Goal: Information Seeking & Learning: Learn about a topic

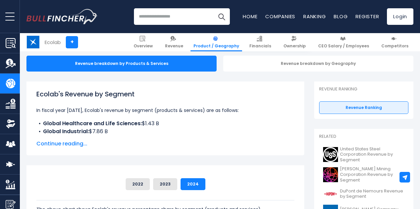
scroll to position [67, 0]
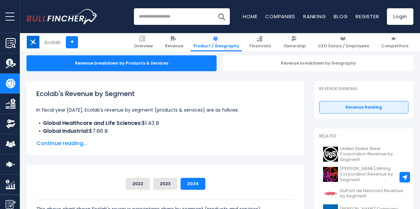
click at [50, 141] on span "Continue reading..." at bounding box center [165, 143] width 258 height 8
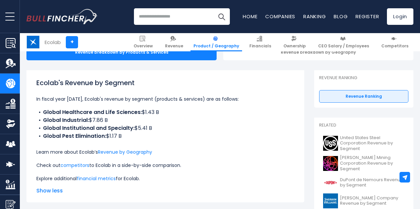
scroll to position [78, 0]
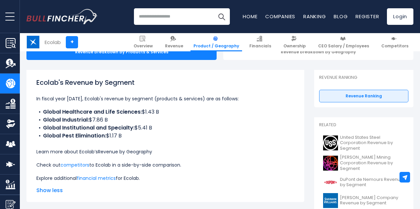
click at [152, 152] on link "Revenue by Geography" at bounding box center [125, 151] width 54 height 7
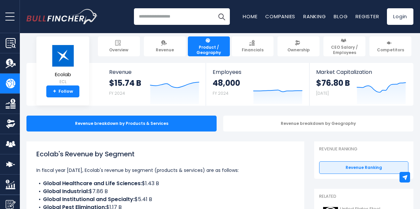
scroll to position [0, 0]
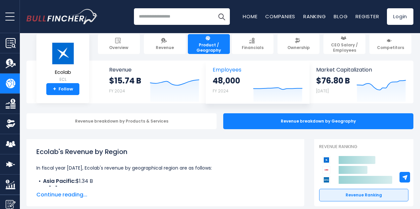
scroll to position [10, 0]
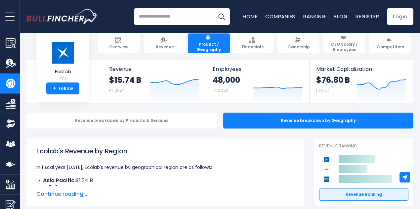
click at [67, 196] on span "Continue reading..." at bounding box center [165, 194] width 258 height 8
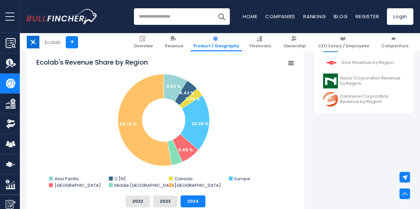
scroll to position [262, 0]
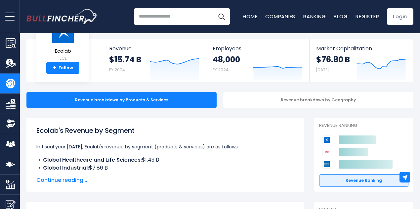
scroll to position [30, 0]
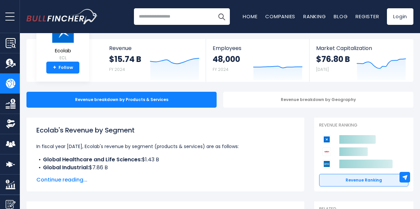
click at [63, 178] on span "Continue reading..." at bounding box center [165, 180] width 258 height 8
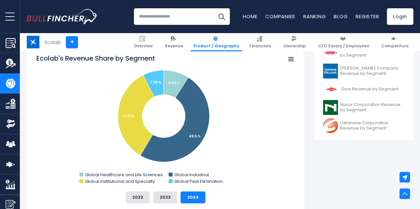
scroll to position [246, 0]
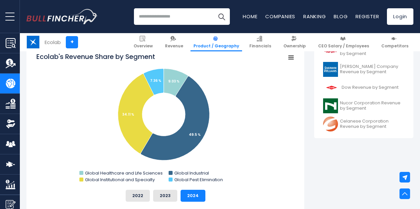
click at [255, 77] on rect "Ecolab's Revenue Share by Segment" at bounding box center [165, 118] width 258 height 132
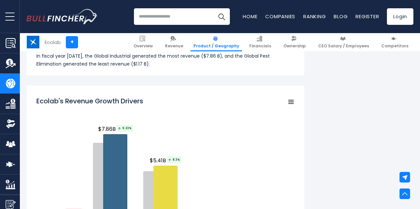
scroll to position [814, 0]
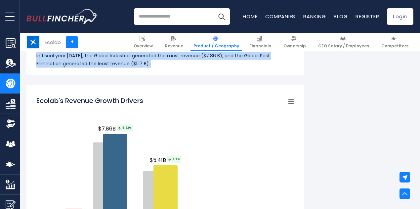
drag, startPoint x: 255, startPoint y: 77, endPoint x: 294, endPoint y: -40, distance: 123.2
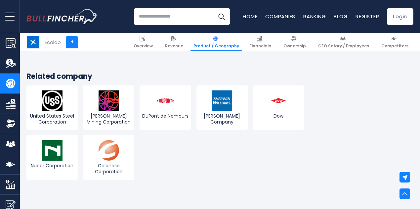
scroll to position [1352, 0]
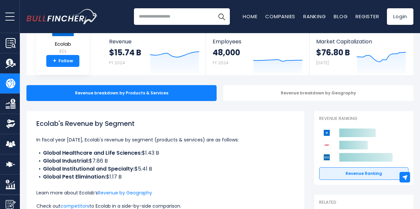
scroll to position [0, 0]
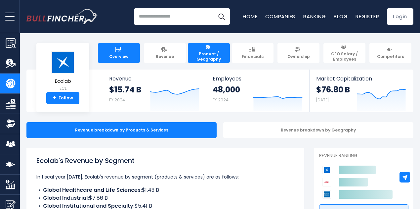
click at [112, 62] on link "Overview" at bounding box center [119, 53] width 42 height 20
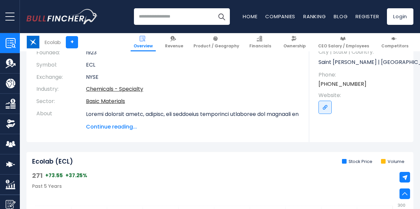
scroll to position [115, 0]
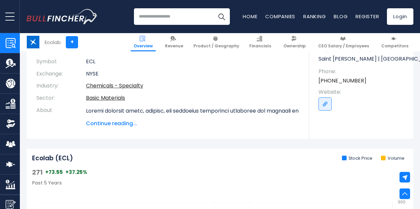
click at [116, 119] on span "Continue reading..." at bounding box center [192, 123] width 213 height 8
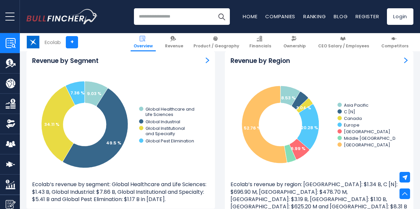
scroll to position [798, 0]
